Goal: Task Accomplishment & Management: Manage account settings

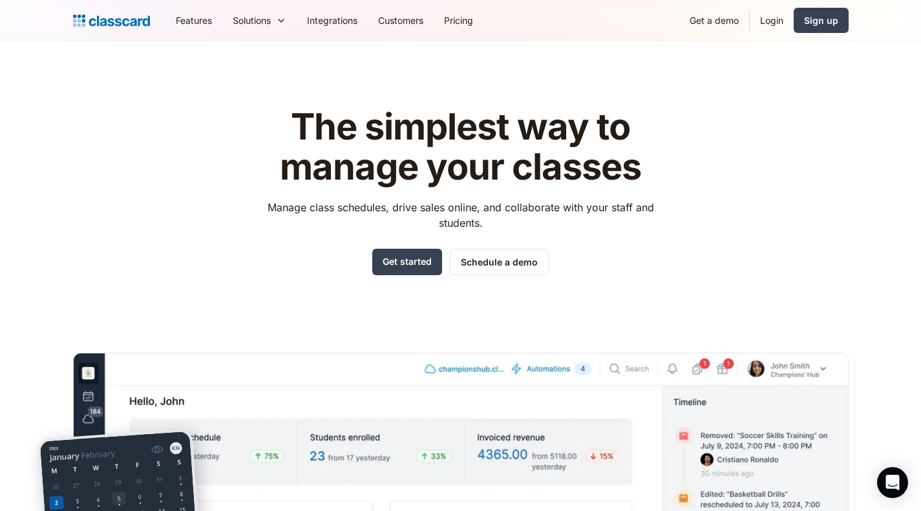
click at [773, 16] on link "Login" at bounding box center [772, 20] width 44 height 29
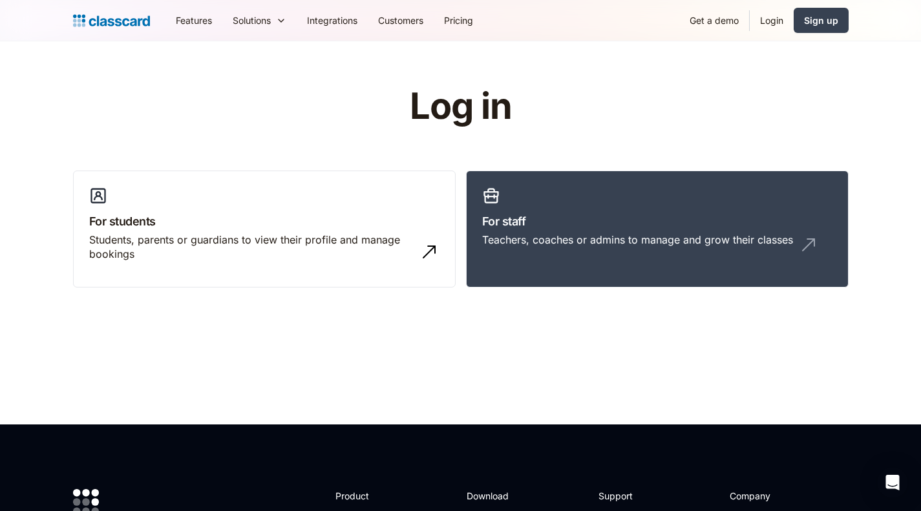
click at [653, 242] on div "Teachers, coaches or admins to manage and grow their classes" at bounding box center [637, 240] width 311 height 14
